Goal: Transaction & Acquisition: Purchase product/service

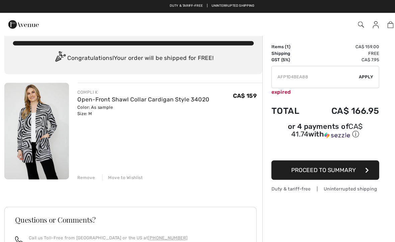
scroll to position [11, 0]
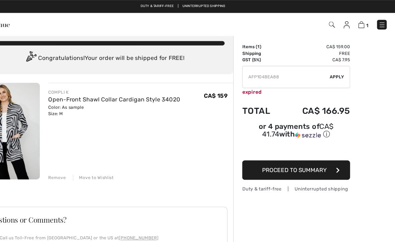
click at [270, 155] on button "Proceed to Summary" at bounding box center [303, 158] width 100 height 18
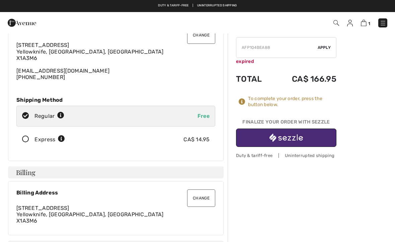
scroll to position [33, 0]
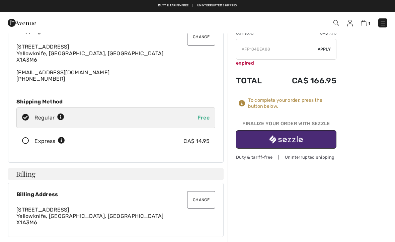
click at [289, 139] on img "button" at bounding box center [285, 139] width 33 height 8
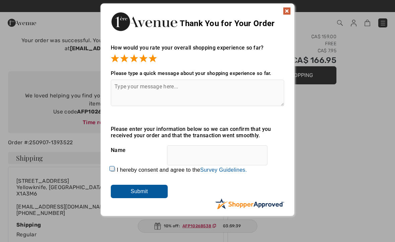
click at [115, 169] on input "I hereby consent and agree to the By submitting a review, you grant permission …" at bounding box center [113, 169] width 4 height 4
checkbox input "true"
click at [131, 191] on input "Submit" at bounding box center [139, 191] width 57 height 13
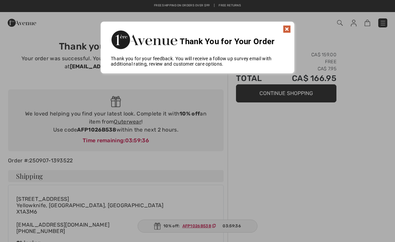
click at [286, 29] on img at bounding box center [287, 29] width 8 height 8
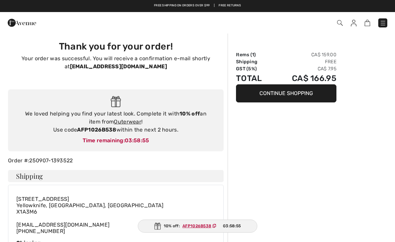
click at [268, 96] on button "Continue Shopping" at bounding box center [286, 93] width 100 height 18
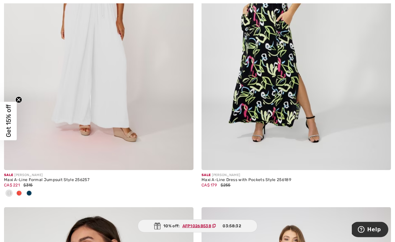
scroll to position [1184, 0]
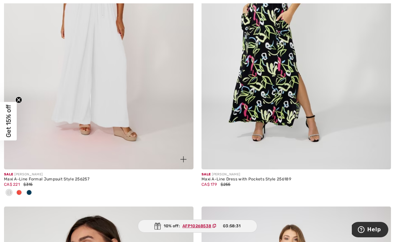
click at [54, 145] on img at bounding box center [98, 27] width 189 height 284
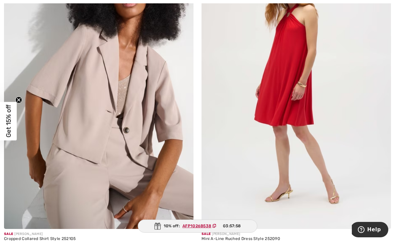
scroll to position [4471, 0]
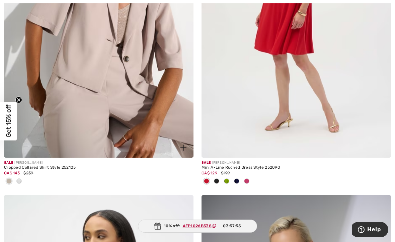
click at [21, 178] on span at bounding box center [18, 180] width 5 height 5
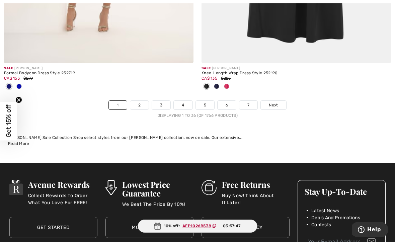
scroll to position [5831, 0]
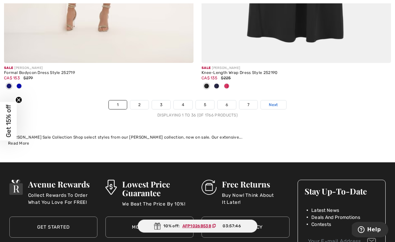
click at [274, 102] on span "Next" at bounding box center [273, 105] width 9 height 6
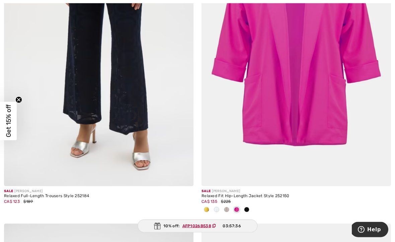
scroll to position [235, 0]
click at [245, 209] on span at bounding box center [246, 209] width 5 height 5
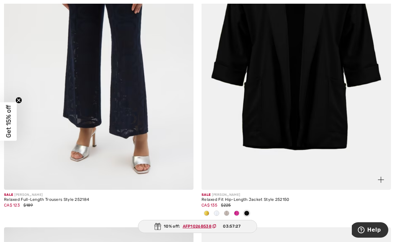
scroll to position [232, 0]
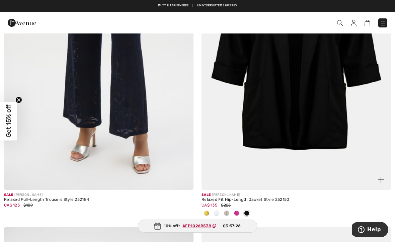
click at [216, 213] on span at bounding box center [216, 213] width 5 height 5
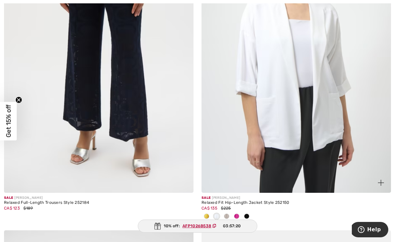
scroll to position [229, 0]
click at [244, 163] on img at bounding box center [296, 50] width 189 height 284
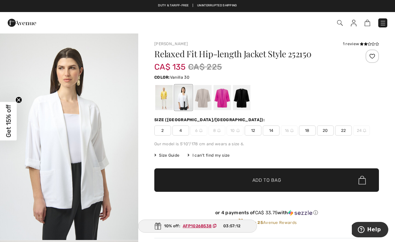
click at [206, 97] on div at bounding box center [202, 97] width 17 height 25
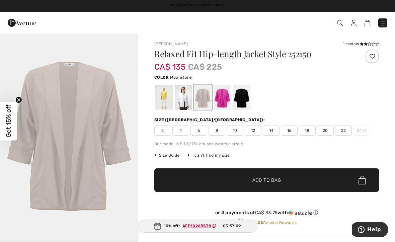
click at [224, 100] on div at bounding box center [222, 97] width 17 height 25
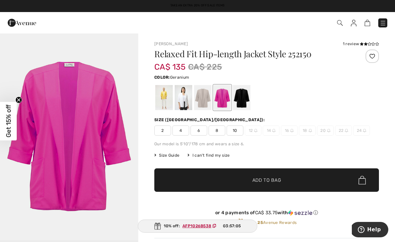
click at [353, 44] on div "1 review" at bounding box center [361, 44] width 36 height 6
click at [360, 44] on icon at bounding box center [362, 43] width 4 height 3
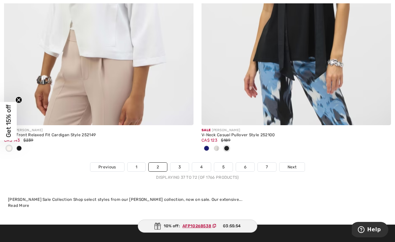
scroll to position [5890, 0]
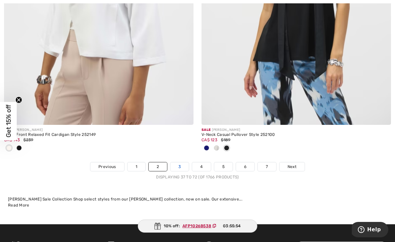
click at [177, 162] on link "3" at bounding box center [179, 166] width 18 height 9
click at [178, 153] on div "Sale JOSEPH RIBKOFF Open-Front Relaxed Fit Cardigan Style 252149 CA$ 143 $239" at bounding box center [98, 143] width 189 height 37
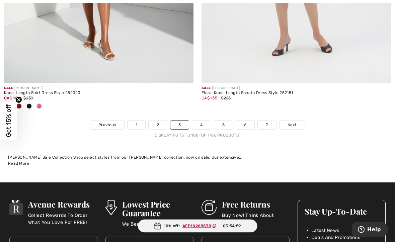
scroll to position [5877, 0]
click at [203, 121] on link "4" at bounding box center [201, 125] width 18 height 9
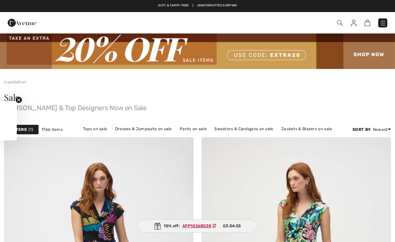
checkbox input "true"
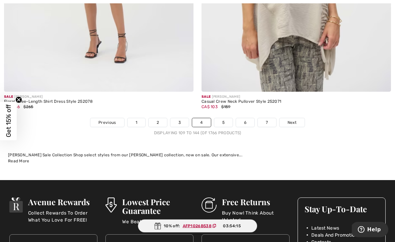
scroll to position [5802, 0]
click at [218, 121] on link "5" at bounding box center [223, 122] width 18 height 9
click at [220, 118] on link "5" at bounding box center [223, 122] width 18 height 9
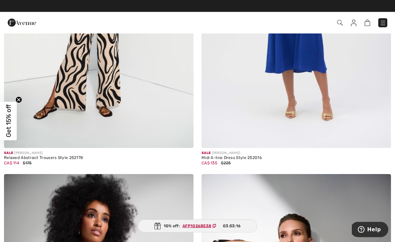
scroll to position [1228, 0]
click at [340, 26] on img at bounding box center [340, 23] width 6 height 6
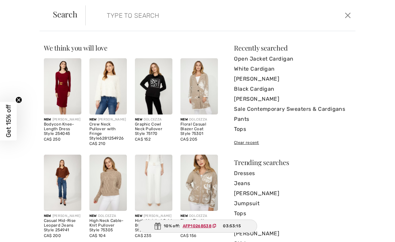
click at [340, 25] on form "Clear" at bounding box center [214, 15] width 258 height 20
click at [104, 25] on input "search" at bounding box center [192, 15] width 181 height 20
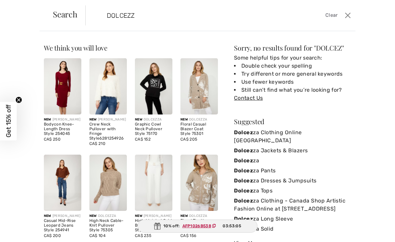
type input "DOLCEZZA"
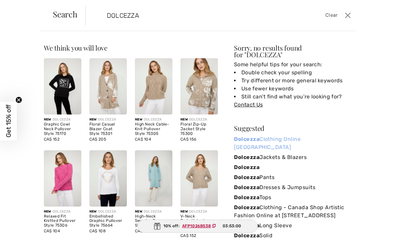
click at [267, 134] on link "Dolcezza Clothing Online Canada" at bounding box center [292, 143] width 117 height 18
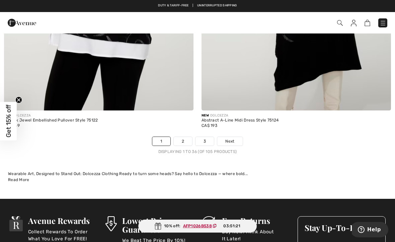
scroll to position [5889, 0]
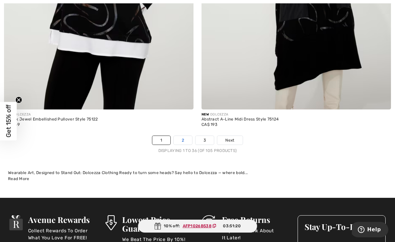
click at [181, 137] on link "2" at bounding box center [183, 140] width 18 height 9
click at [183, 136] on link "2" at bounding box center [183, 140] width 18 height 9
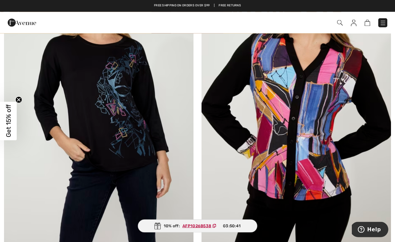
scroll to position [1534, 0]
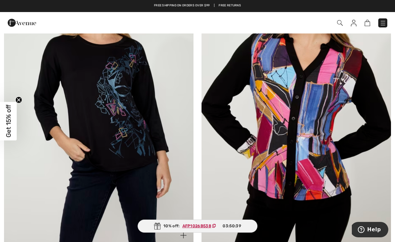
click at [90, 112] on img at bounding box center [98, 103] width 189 height 284
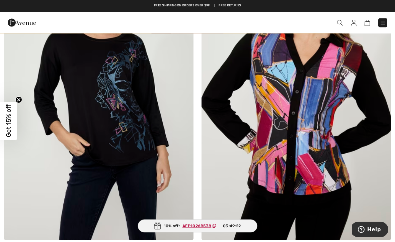
scroll to position [1539, 0]
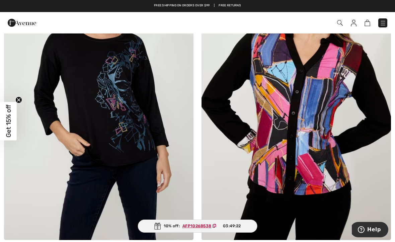
click at [290, 146] on img at bounding box center [296, 98] width 189 height 284
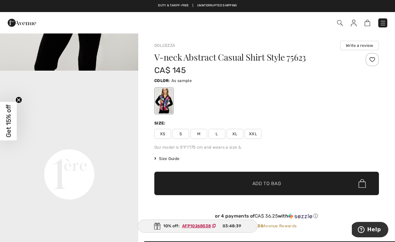
click at [215, 139] on div "V-neck Abstract Casual Shirt Style 75623 CA$ 145 Color: As sample Size: XS S M …" at bounding box center [266, 147] width 225 height 188
click at [171, 122] on div "Size:" at bounding box center [266, 123] width 225 height 6
click at [217, 140] on div "V-neck Abstract Casual Shirt Style 75623 CA$ 145 Color: As sample Size: XS S M …" at bounding box center [266, 147] width 225 height 188
click at [213, 138] on span "L" at bounding box center [217, 134] width 17 height 10
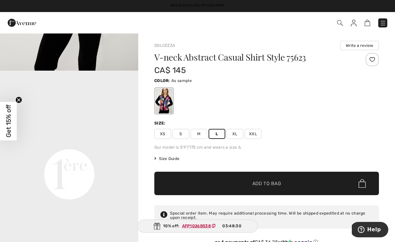
click at [219, 183] on span "✔ Added to Bag Add to Bag" at bounding box center [266, 183] width 225 height 23
click at [165, 161] on span "Size Guide" at bounding box center [166, 159] width 25 height 6
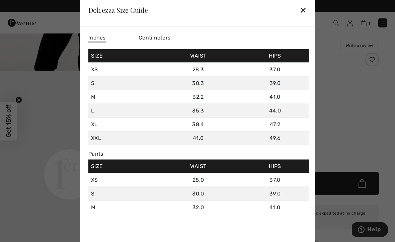
click at [305, 9] on div "✕" at bounding box center [303, 10] width 7 height 14
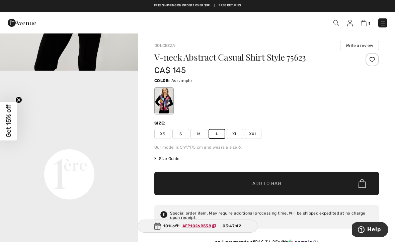
click at [197, 136] on span "M" at bounding box center [198, 134] width 17 height 10
click at [249, 185] on span "✔ Added to Bag" at bounding box center [256, 183] width 41 height 7
click at [207, 184] on span "✔ Added to Bag Add to Bag" at bounding box center [266, 183] width 225 height 23
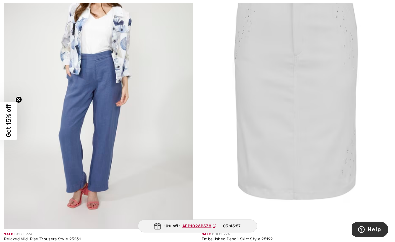
scroll to position [5736, 0]
click at [65, 176] on img at bounding box center [98, 86] width 189 height 284
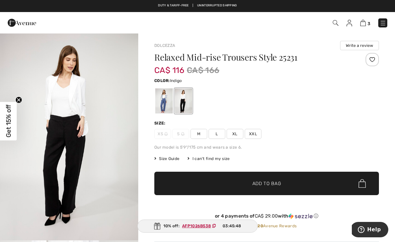
click at [161, 110] on div at bounding box center [163, 100] width 17 height 25
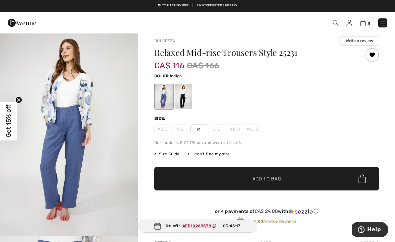
click at [73, 142] on img "1 / 5" at bounding box center [69, 132] width 138 height 208
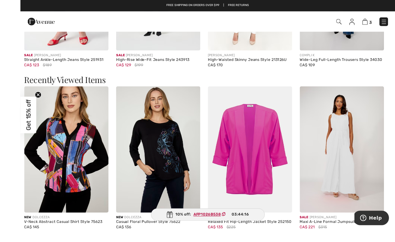
scroll to position [690, 0]
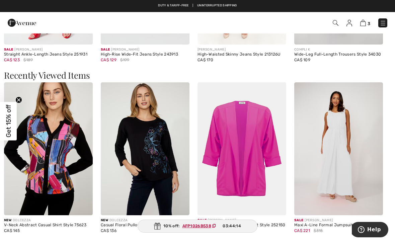
click at [56, 159] on img at bounding box center [48, 148] width 89 height 133
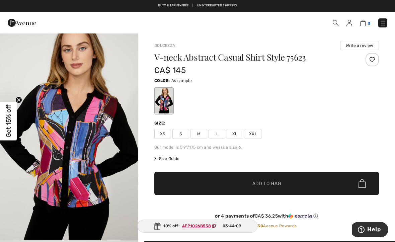
click at [366, 25] on img at bounding box center [363, 23] width 6 height 6
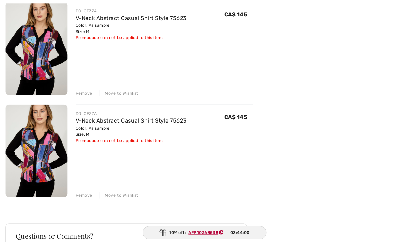
scroll to position [185, 0]
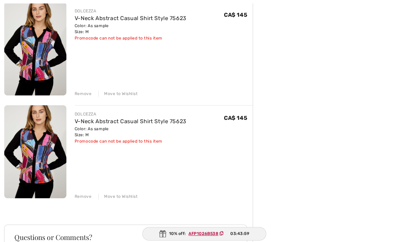
click at [113, 191] on div "Move to Wishlist" at bounding box center [114, 190] width 38 height 6
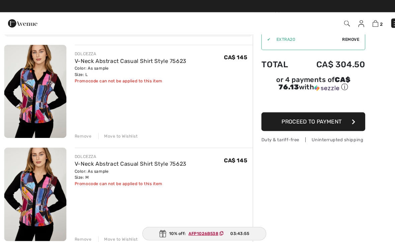
scroll to position [44, 0]
click at [115, 131] on div "Move to Wishlist" at bounding box center [114, 132] width 38 height 6
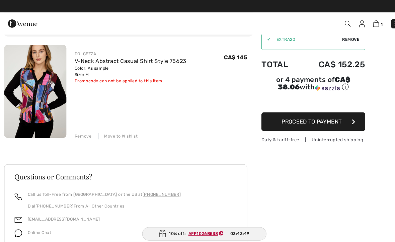
scroll to position [0, 0]
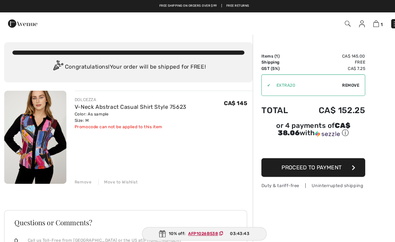
click at [334, 82] on span "Remove" at bounding box center [339, 82] width 17 height 6
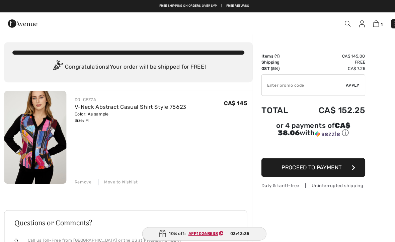
click at [258, 85] on input "TEXT" at bounding box center [293, 82] width 81 height 20
type input "AFP1026B538"
click at [341, 81] on span "Apply" at bounding box center [340, 82] width 13 height 6
